Goal: Transaction & Acquisition: Download file/media

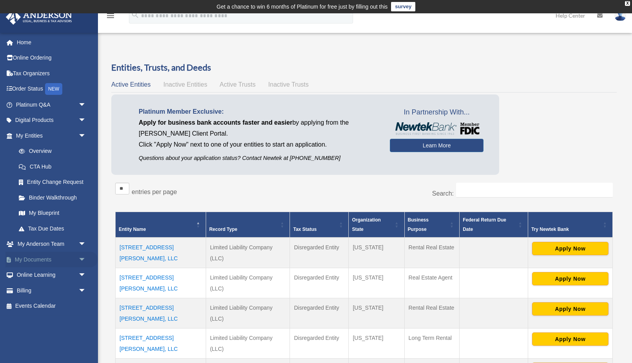
click at [44, 257] on link "My Documents arrow_drop_down" at bounding box center [51, 260] width 93 height 16
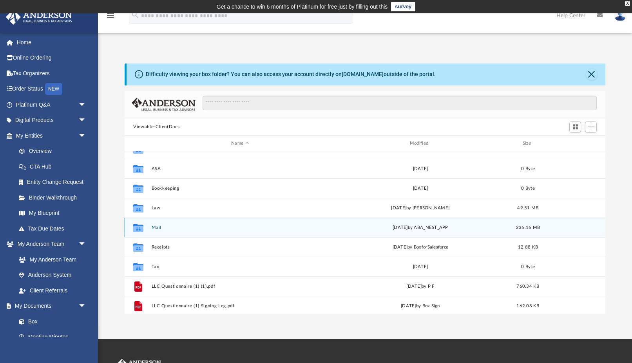
scroll to position [33, 0]
click at [157, 229] on div "Collaborated Folder Mail [DATE] by ABA_NEST_APP 236.16 MB" at bounding box center [365, 227] width 481 height 20
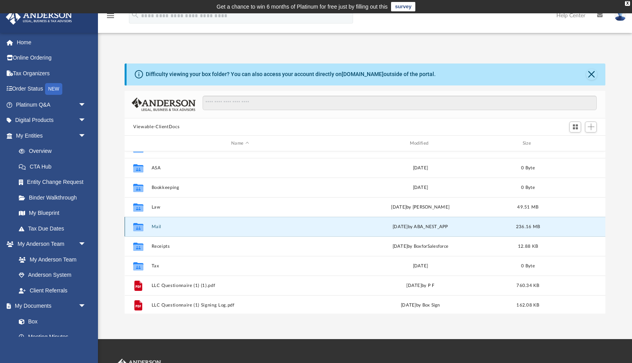
click at [156, 226] on button "Mail" at bounding box center [240, 226] width 177 height 5
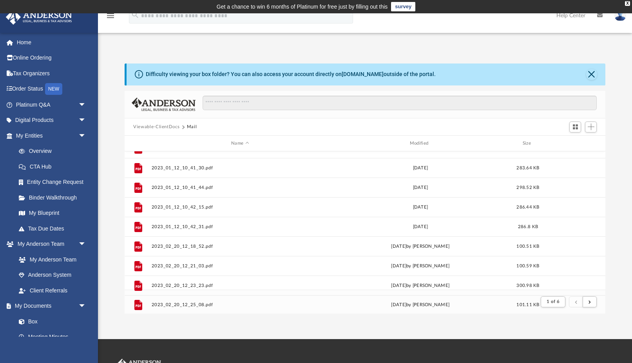
scroll to position [0, 0]
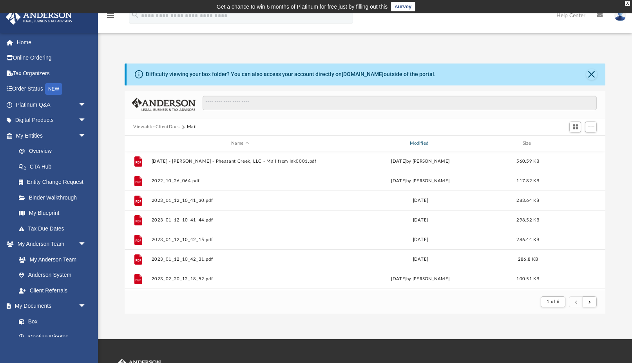
click at [418, 142] on div "Modified" at bounding box center [420, 143] width 177 height 7
click at [627, 4] on div "X" at bounding box center [627, 3] width 5 height 5
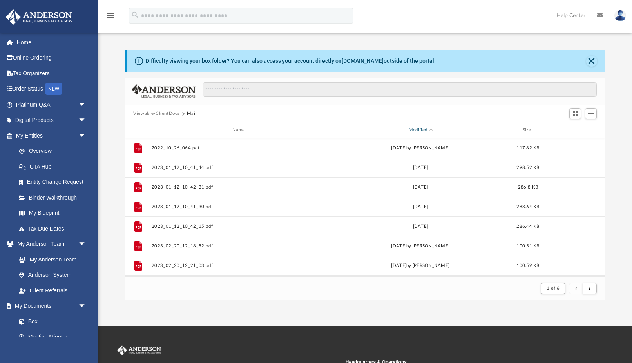
click at [419, 130] on div "Modified" at bounding box center [420, 130] width 177 height 7
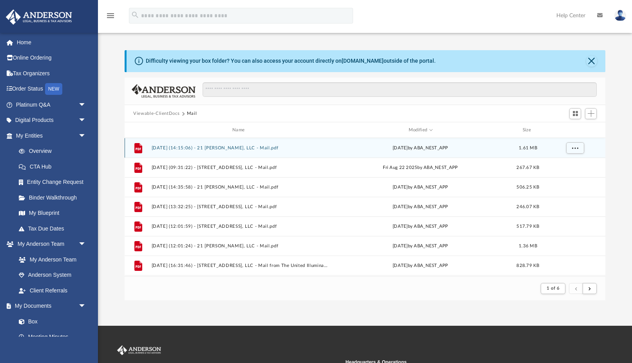
click at [243, 144] on div "File 2025.08.25 (14:15:06) - 21 Sheldon Terrace, LLC - Mail.pdf Mon Aug 25 2025…" at bounding box center [365, 148] width 481 height 20
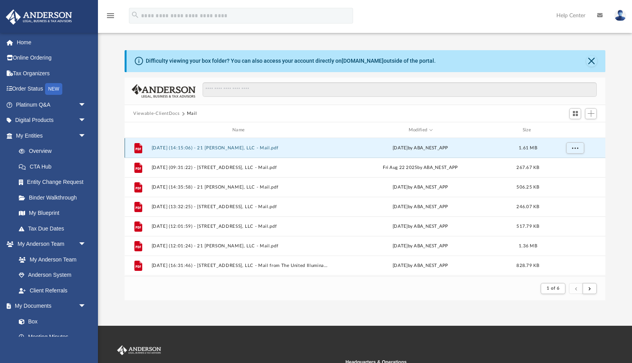
click at [242, 145] on button "2025.08.25 (14:15:06) - 21 Sheldon Terrace, LLC - Mail.pdf" at bounding box center [240, 147] width 177 height 5
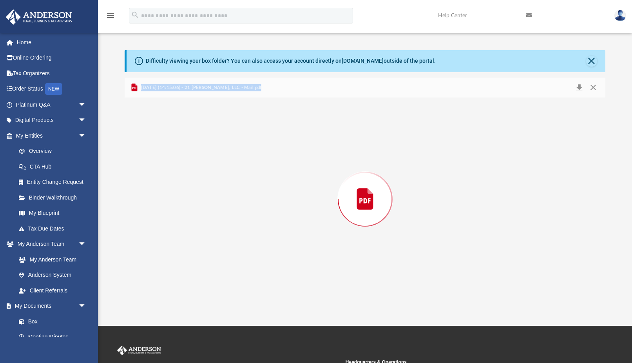
click at [242, 145] on div "Preview" at bounding box center [365, 199] width 481 height 202
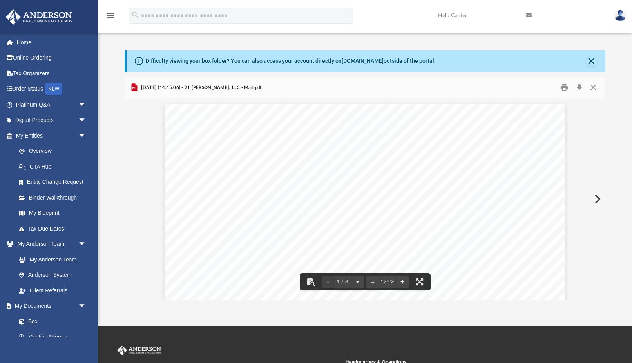
scroll to position [2, 0]
click at [582, 87] on button "Download" at bounding box center [579, 88] width 14 height 12
click at [598, 196] on button "Preview" at bounding box center [596, 199] width 17 height 22
click at [599, 201] on button "Preview" at bounding box center [596, 199] width 17 height 22
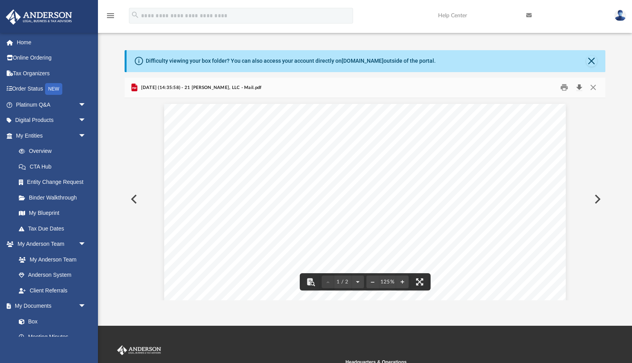
click at [577, 85] on button "Download" at bounding box center [579, 88] width 14 height 12
click at [594, 197] on button "Preview" at bounding box center [596, 199] width 17 height 22
click at [597, 195] on button "Preview" at bounding box center [596, 199] width 17 height 22
click at [583, 87] on button "Download" at bounding box center [579, 88] width 14 height 12
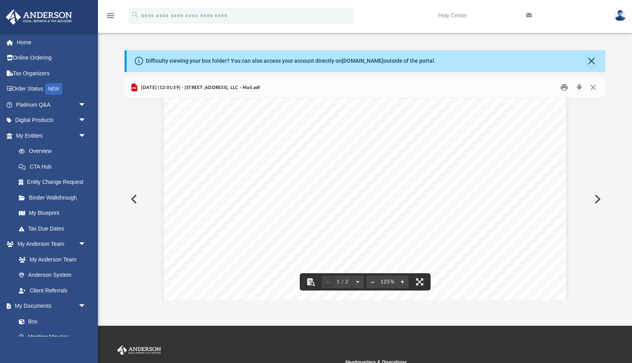
scroll to position [84, 0]
click at [597, 197] on button "Preview" at bounding box center [596, 199] width 17 height 22
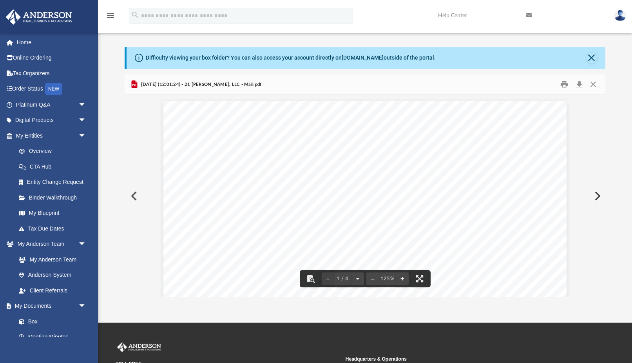
scroll to position [0, 0]
click at [582, 87] on button "Download" at bounding box center [579, 84] width 14 height 12
click at [596, 197] on button "Preview" at bounding box center [596, 196] width 17 height 22
click at [581, 85] on button "Download" at bounding box center [579, 84] width 14 height 12
click at [595, 196] on button "Preview" at bounding box center [596, 196] width 17 height 22
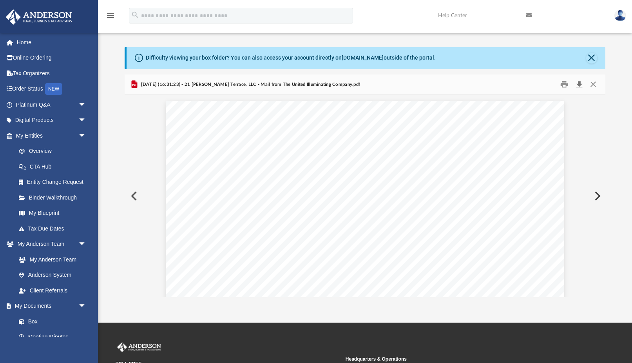
click at [578, 83] on button "Download" at bounding box center [579, 84] width 14 height 12
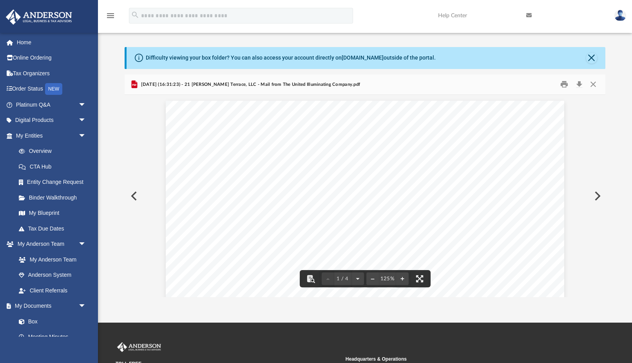
click at [599, 191] on button "Preview" at bounding box center [596, 196] width 17 height 22
click at [579, 83] on button "Download" at bounding box center [579, 84] width 14 height 12
click at [601, 195] on button "Preview" at bounding box center [596, 196] width 17 height 22
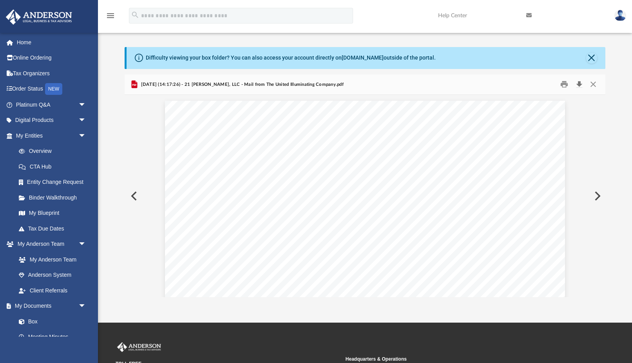
click at [582, 87] on button "Download" at bounding box center [579, 84] width 14 height 12
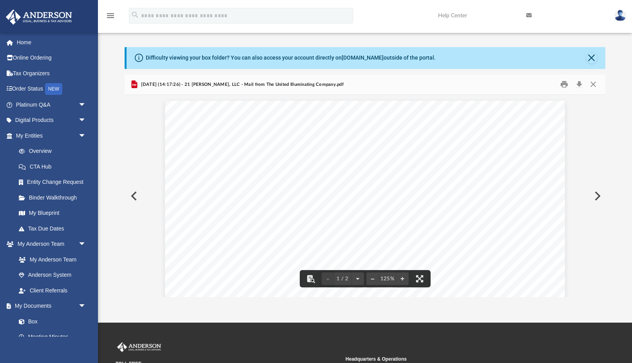
click at [598, 196] on button "Preview" at bounding box center [596, 196] width 17 height 22
click at [131, 191] on button "Preview" at bounding box center [133, 196] width 17 height 22
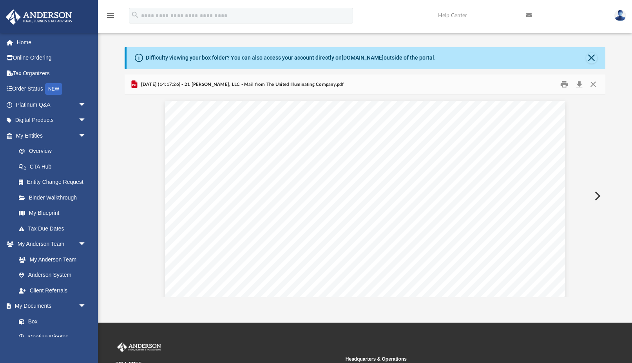
click at [601, 198] on button "Preview" at bounding box center [596, 196] width 17 height 22
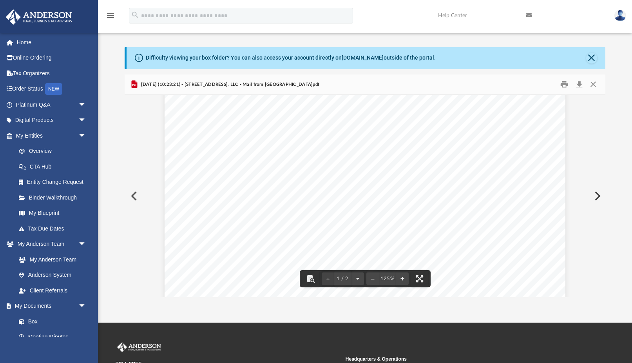
scroll to position [150, 0]
click at [581, 82] on button "Download" at bounding box center [579, 84] width 14 height 12
click at [599, 200] on button "Preview" at bounding box center [596, 196] width 17 height 22
click at [579, 85] on button "Download" at bounding box center [579, 84] width 14 height 12
click at [599, 194] on button "Preview" at bounding box center [596, 196] width 17 height 22
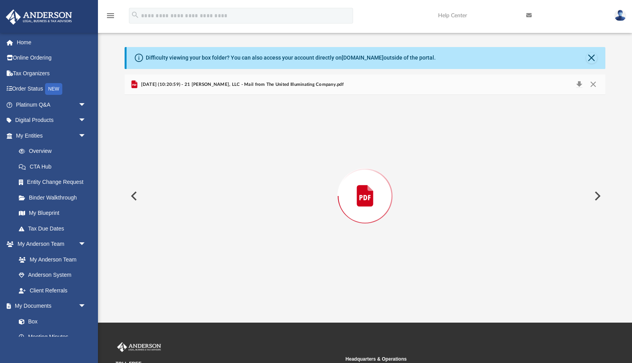
scroll to position [1043, 0]
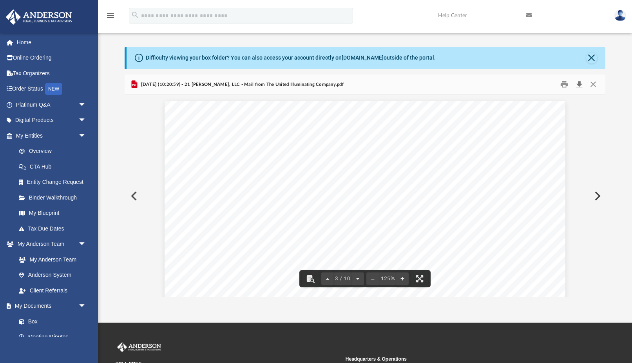
click at [580, 82] on button "Download" at bounding box center [579, 84] width 14 height 12
click at [599, 194] on button "Preview" at bounding box center [596, 196] width 17 height 22
click at [581, 81] on button "Download" at bounding box center [579, 84] width 14 height 12
click at [595, 196] on button "Preview" at bounding box center [596, 196] width 17 height 22
click at [581, 83] on button "Download" at bounding box center [579, 84] width 14 height 12
